Goal: Find contact information

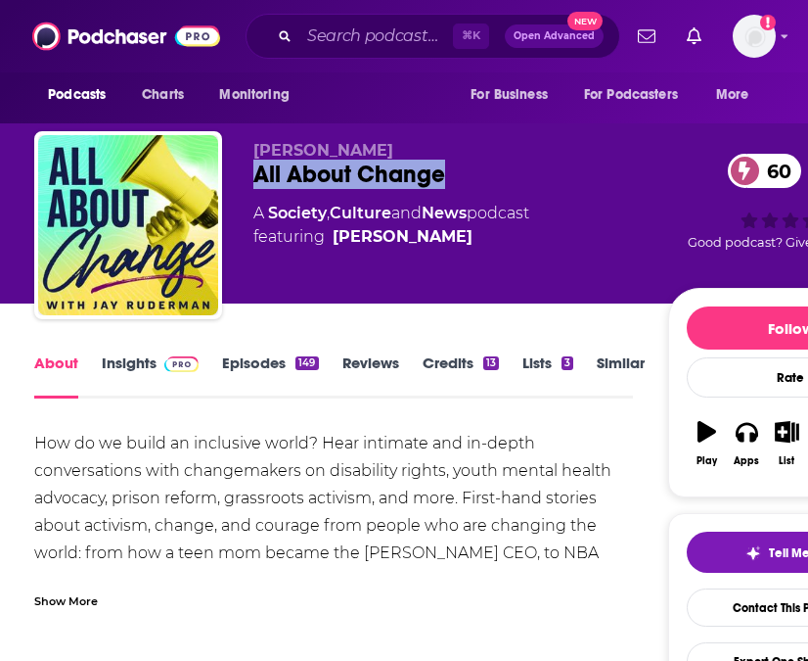
drag, startPoint x: 473, startPoint y: 161, endPoint x: 254, endPoint y: 167, distance: 219.4
click at [254, 167] on div "All About Change 60" at bounding box center [461, 174] width 415 height 29
copy h1 "All About Change"
click at [747, 610] on link "Contact This Podcast" at bounding box center [791, 607] width 208 height 38
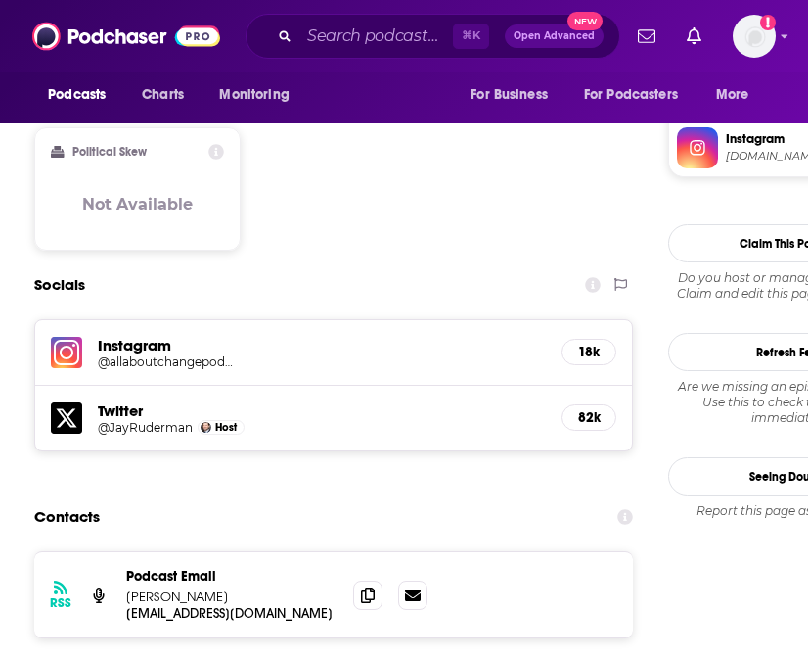
scroll to position [1638, 0]
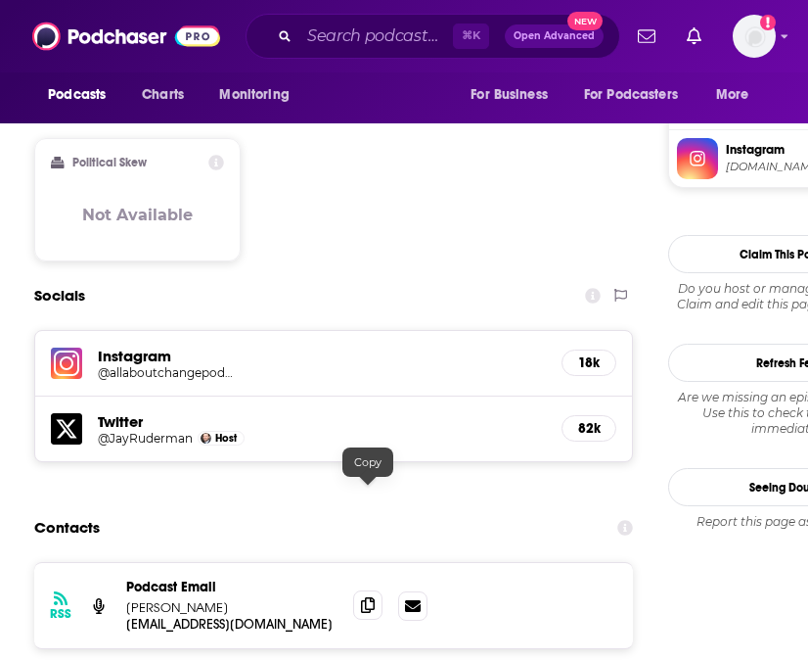
click at [369, 597] on icon at bounding box center [368, 605] width 14 height 16
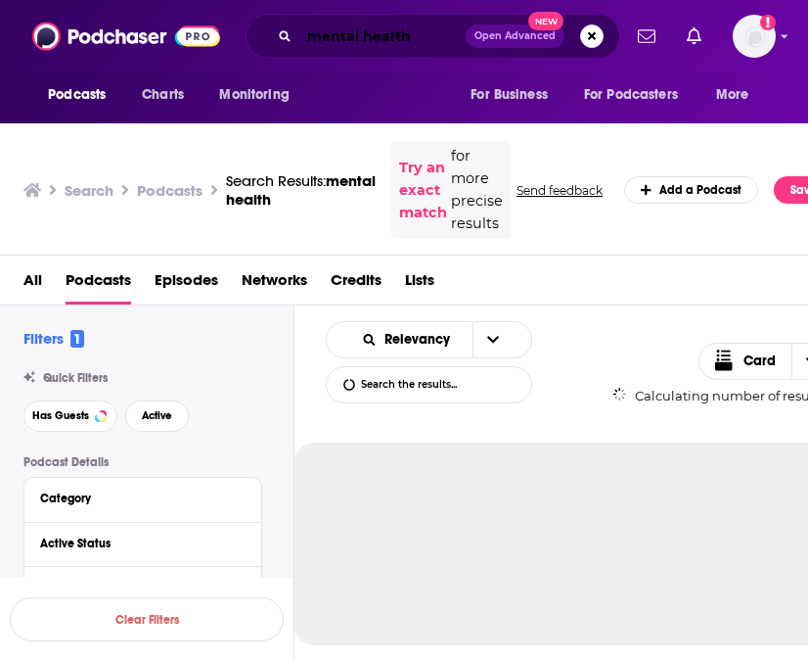
click at [310, 46] on input "mental health" at bounding box center [383, 36] width 166 height 31
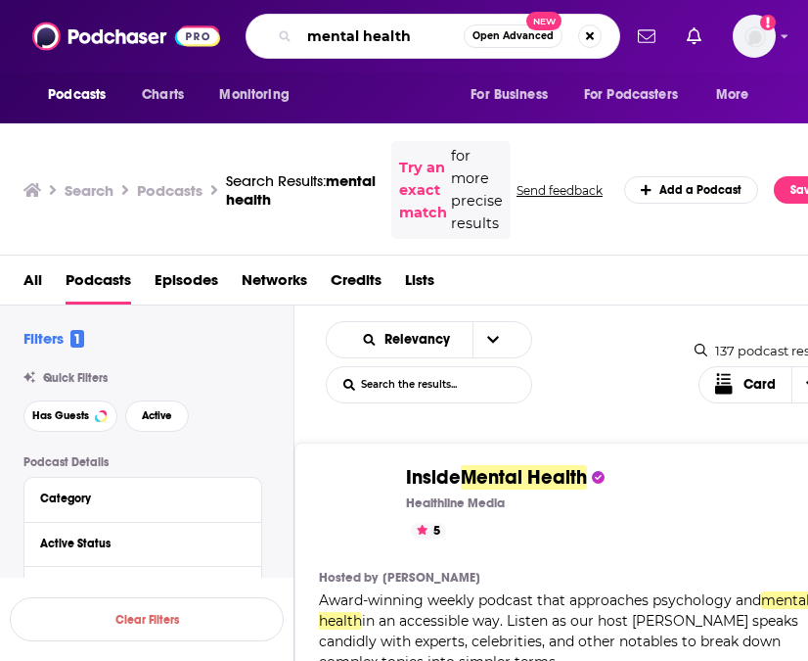
drag, startPoint x: 167, startPoint y: 21, endPoint x: 131, endPoint y: 13, distance: 37.1
click at [145, 17] on div "Podcasts Charts Monitoring mental health Open Advanced New For Business For Pod…" at bounding box center [404, 36] width 808 height 72
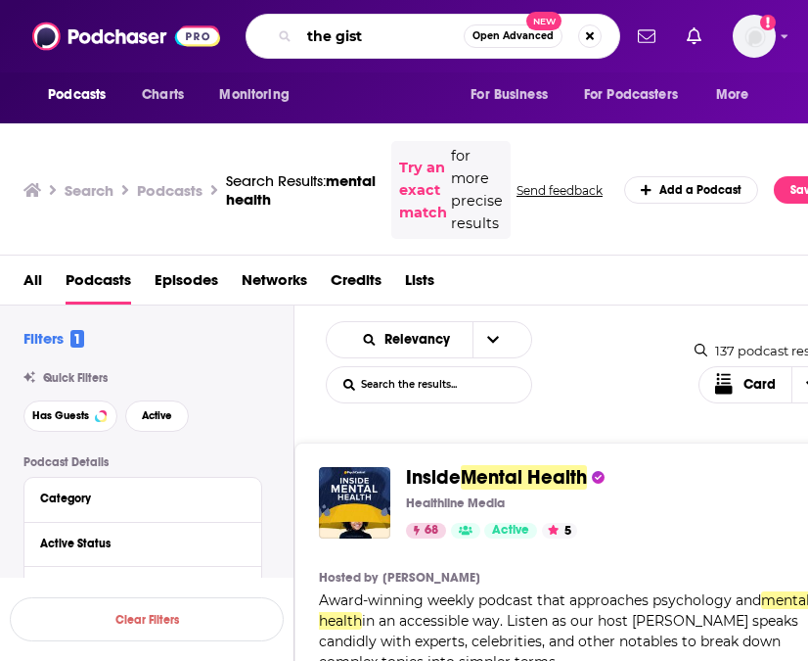
type input "the gist"
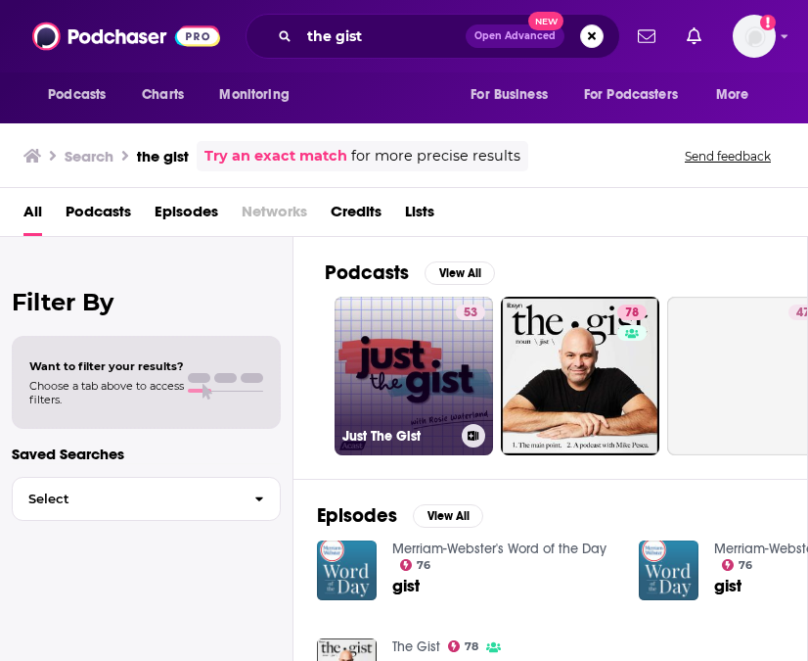
click at [412, 402] on link "53 Just The Gist" at bounding box center [414, 376] width 159 height 159
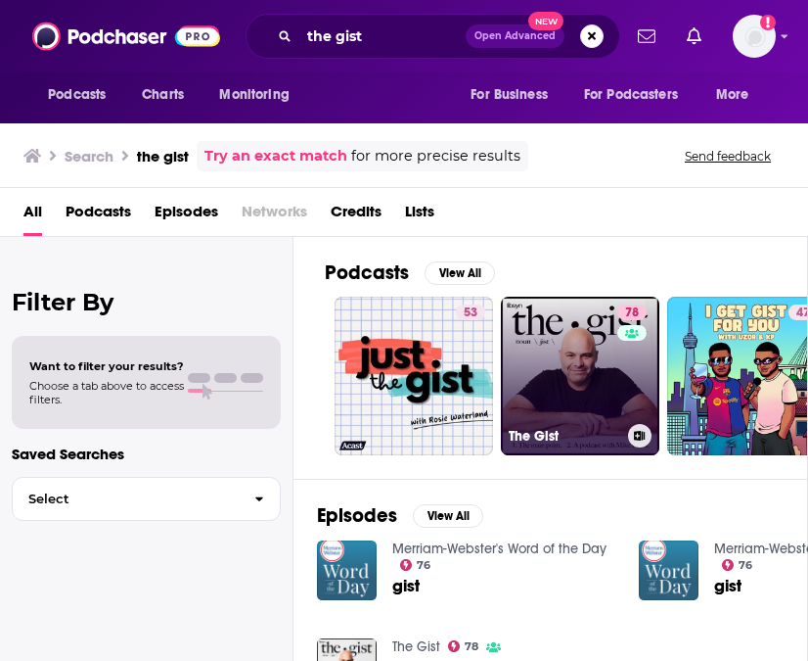
click at [524, 365] on link "78 The Gist" at bounding box center [580, 376] width 159 height 159
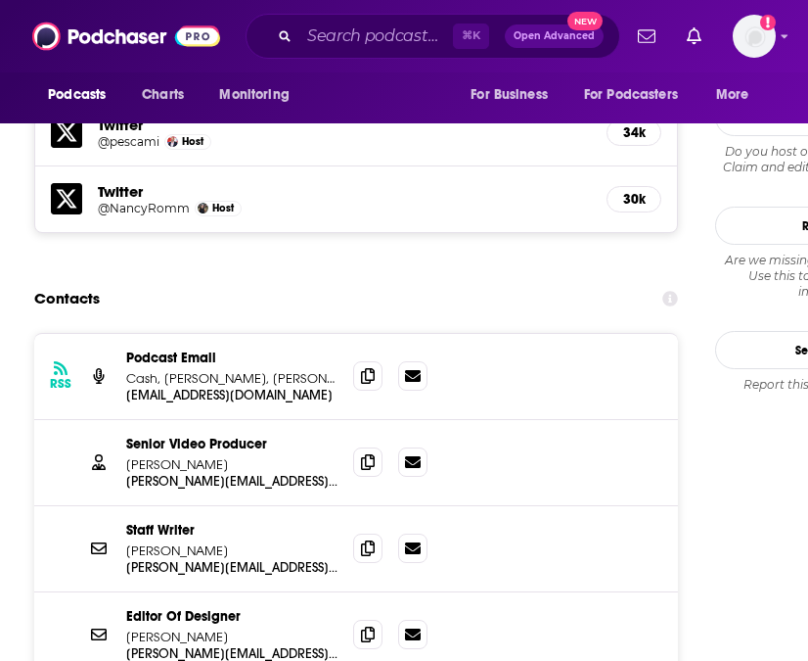
scroll to position [2123, 0]
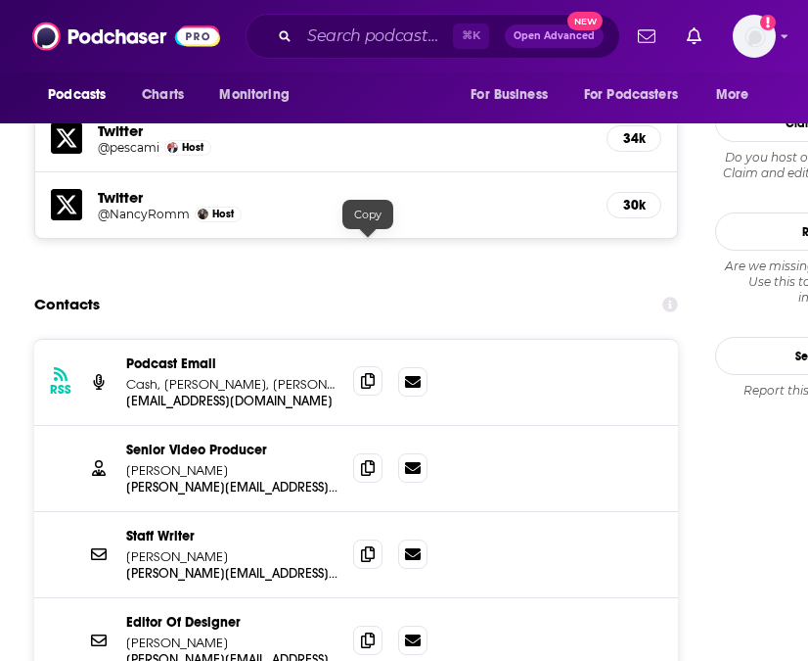
click at [363, 373] on icon at bounding box center [368, 381] width 14 height 16
click at [243, 441] on p "Senior Video Producer" at bounding box center [231, 449] width 211 height 17
click at [360, 452] on span at bounding box center [367, 466] width 29 height 29
click at [133, 462] on p "Jeffrey Bloomer" at bounding box center [231, 470] width 211 height 17
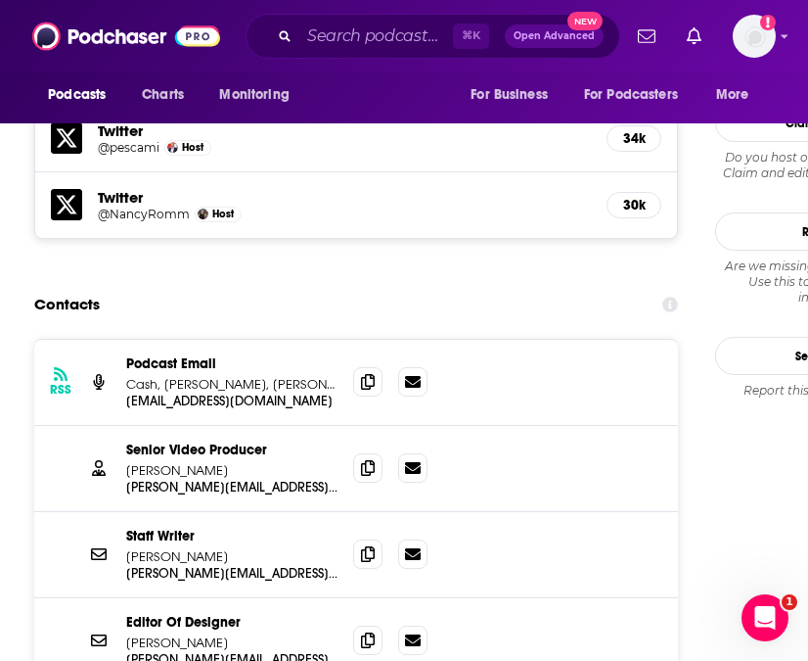
click at [133, 462] on p "Jeffrey Bloomer" at bounding box center [231, 470] width 211 height 17
copy p "Jeffrey"
